Goal: Information Seeking & Learning: Learn about a topic

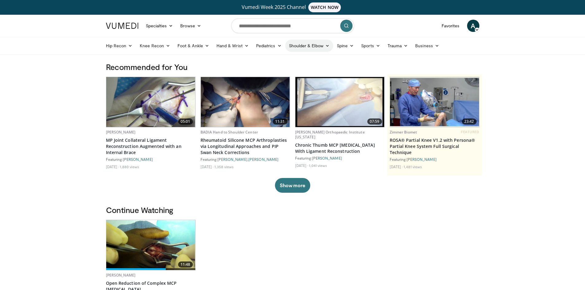
click at [303, 46] on link "Shoulder & Elbow" at bounding box center [309, 46] width 48 height 12
click at [272, 68] on link "Shoulder" at bounding box center [296, 70] width 73 height 10
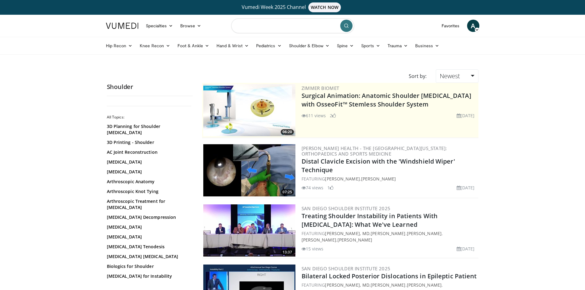
click at [281, 30] on input "Search topics, interventions" at bounding box center [292, 25] width 123 height 15
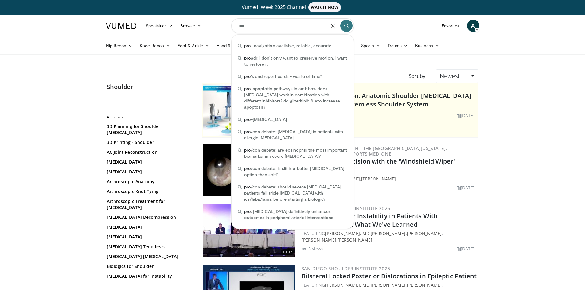
type input "***"
click at [334, 26] on icon "button" at bounding box center [332, 25] width 5 height 5
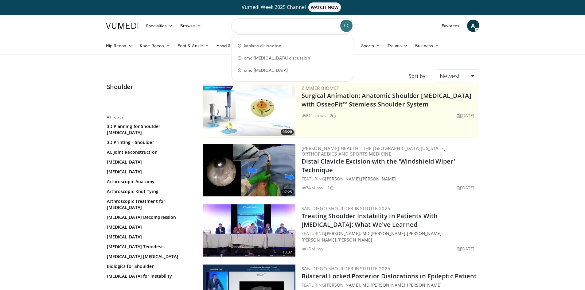
click at [293, 28] on input "Search topics, interventions" at bounding box center [292, 25] width 123 height 15
paste input "**********"
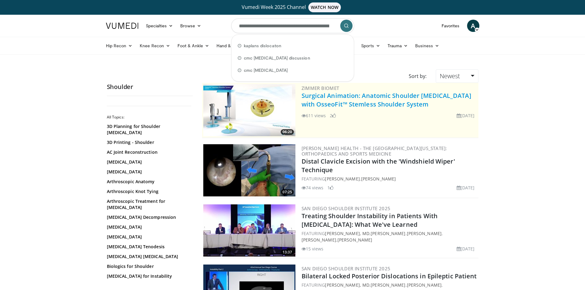
scroll to position [0, 45]
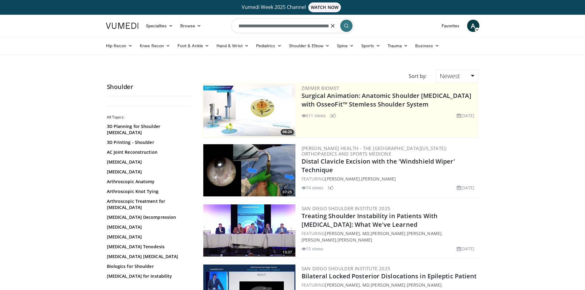
type input "**********"
click at [345, 27] on icon "submit" at bounding box center [346, 25] width 5 height 5
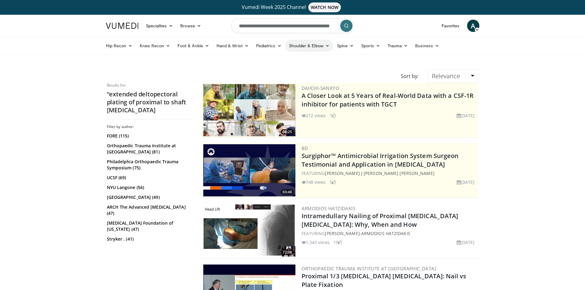
click at [296, 47] on link "Shoulder & Elbow" at bounding box center [309, 46] width 48 height 12
click at [287, 71] on link "Shoulder" at bounding box center [296, 70] width 73 height 10
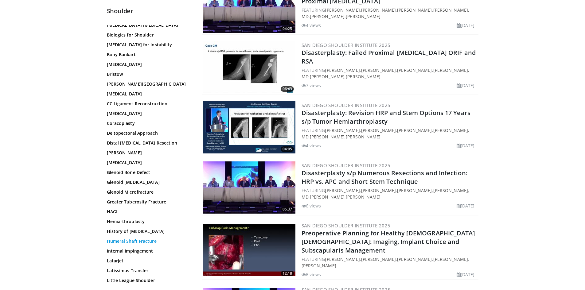
scroll to position [153, 0]
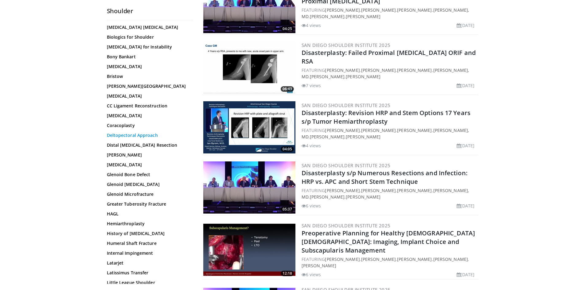
click at [139, 132] on link "Deltopectoral Approach" at bounding box center [148, 135] width 83 height 6
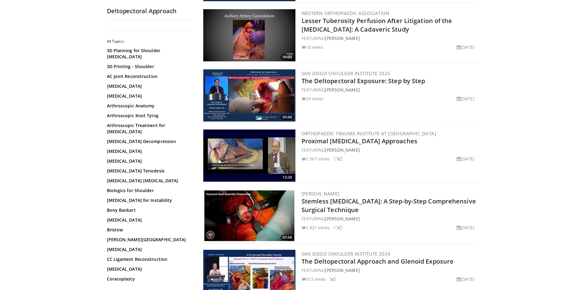
scroll to position [184, 0]
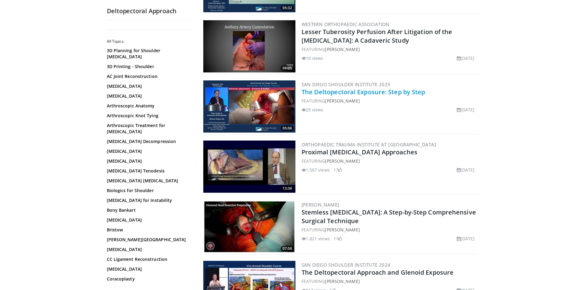
click at [340, 91] on link "The Deltopectoral Exposure: Step by Step" at bounding box center [363, 92] width 124 height 8
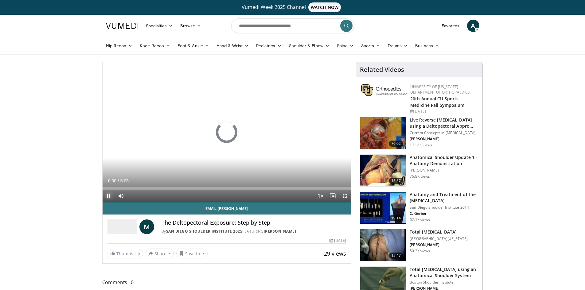
click at [107, 196] on span "Video Player" at bounding box center [108, 196] width 12 height 12
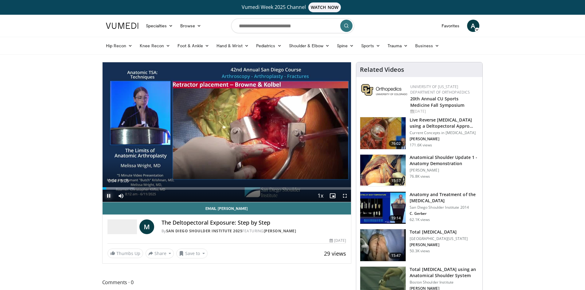
click at [108, 195] on span "Video Player" at bounding box center [108, 196] width 12 height 12
